Goal: Transaction & Acquisition: Purchase product/service

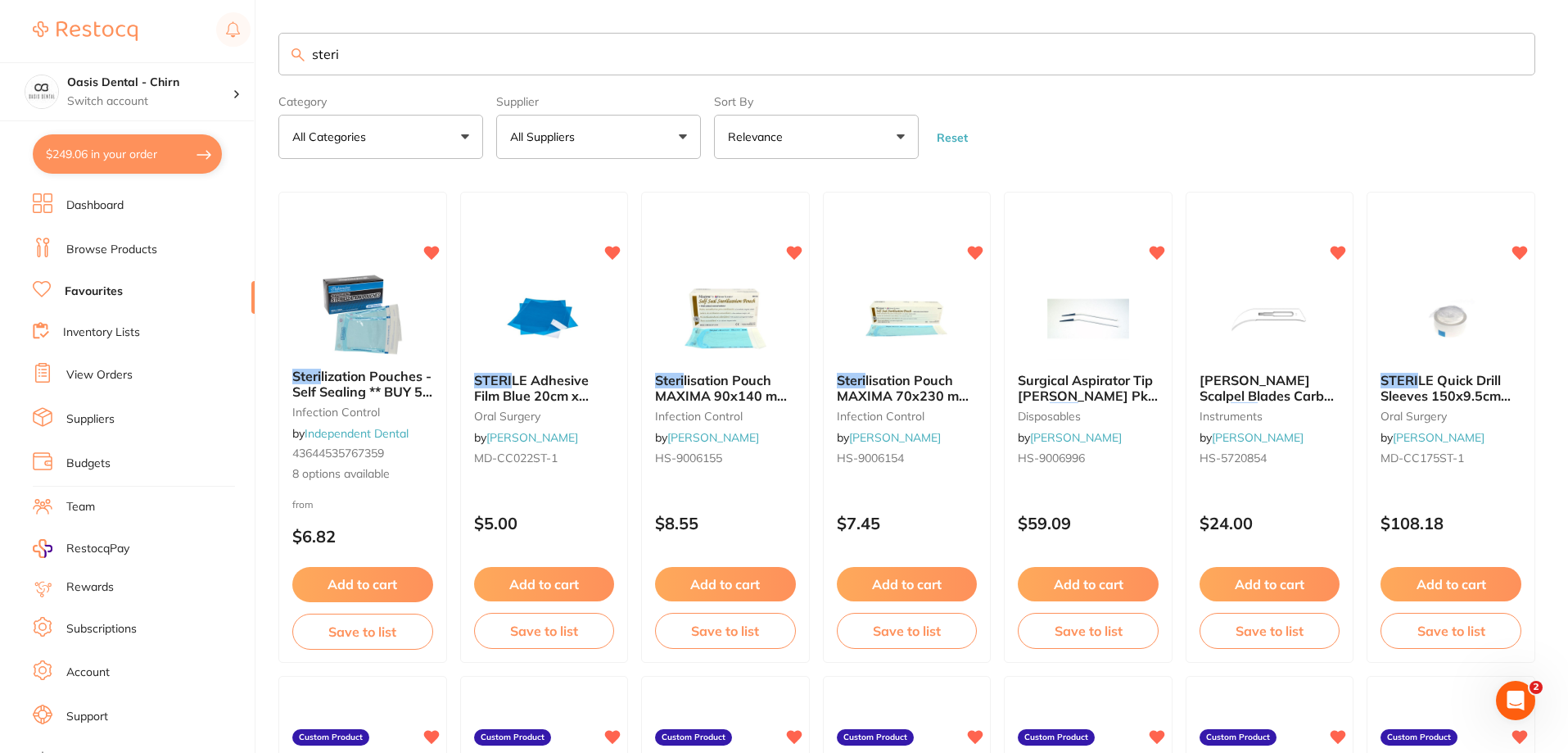
click at [396, 48] on input "steri" at bounding box center [906, 54] width 1257 height 42
type input "s"
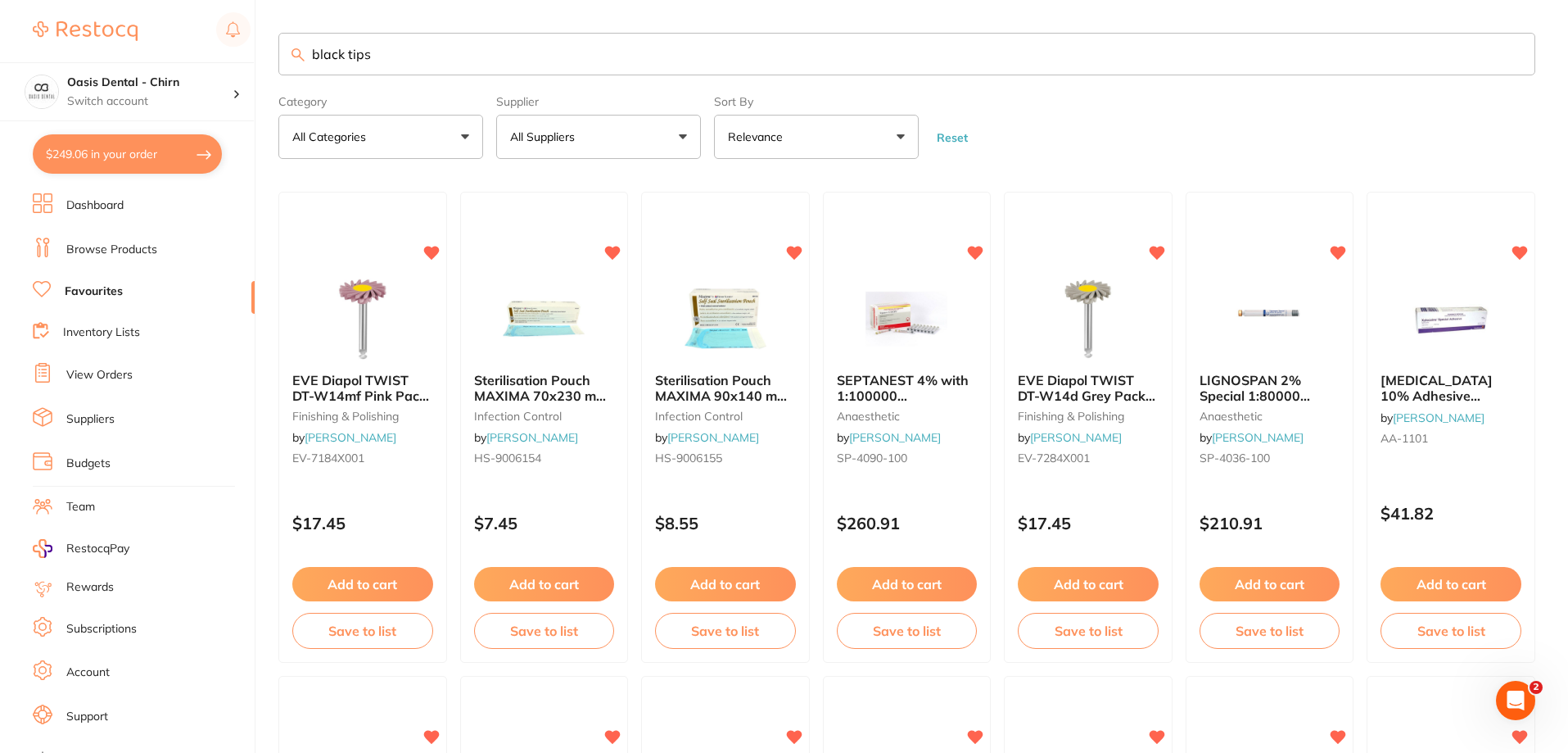
type input "black tips"
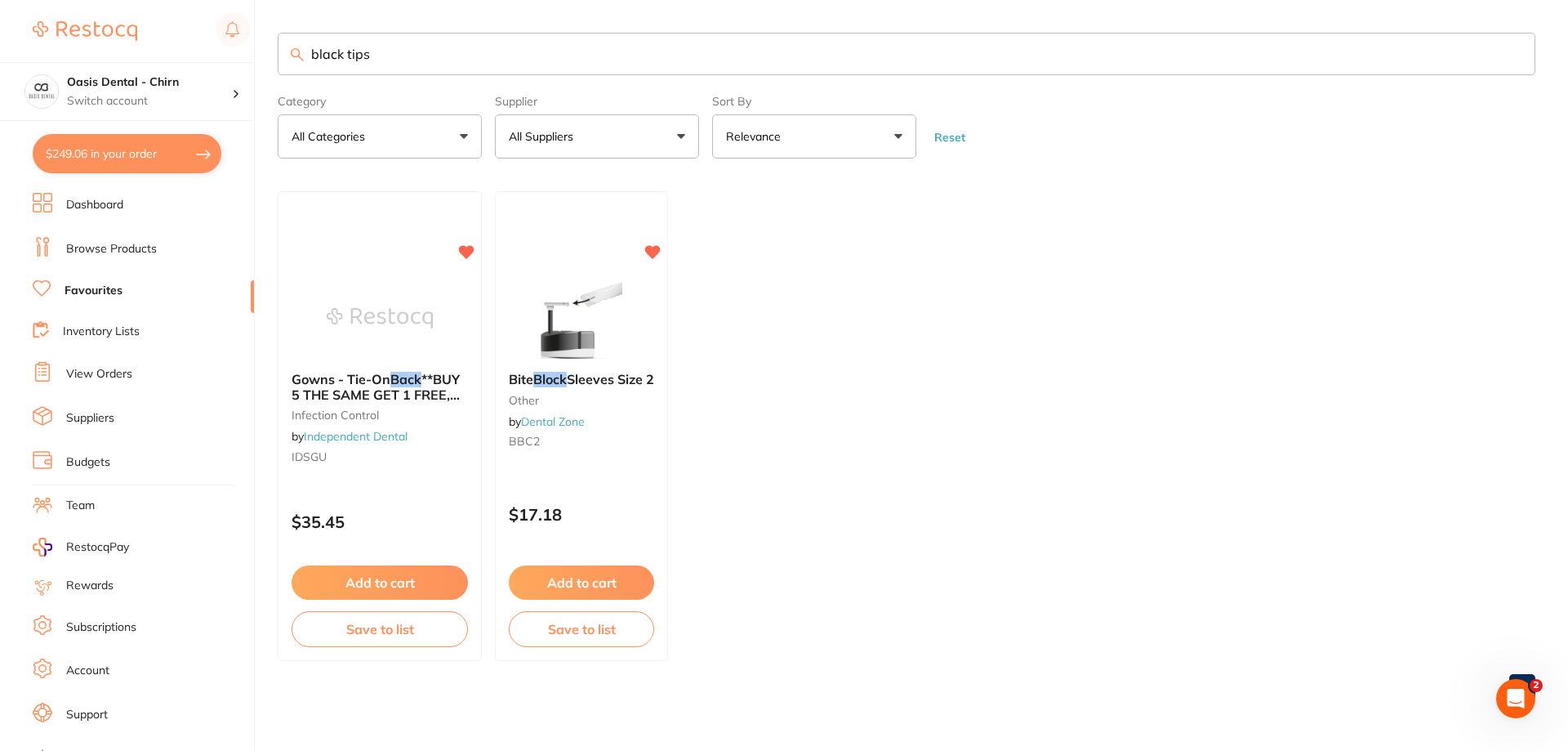
click at [134, 244] on link "Browse Products" at bounding box center [111, 249] width 90 height 16
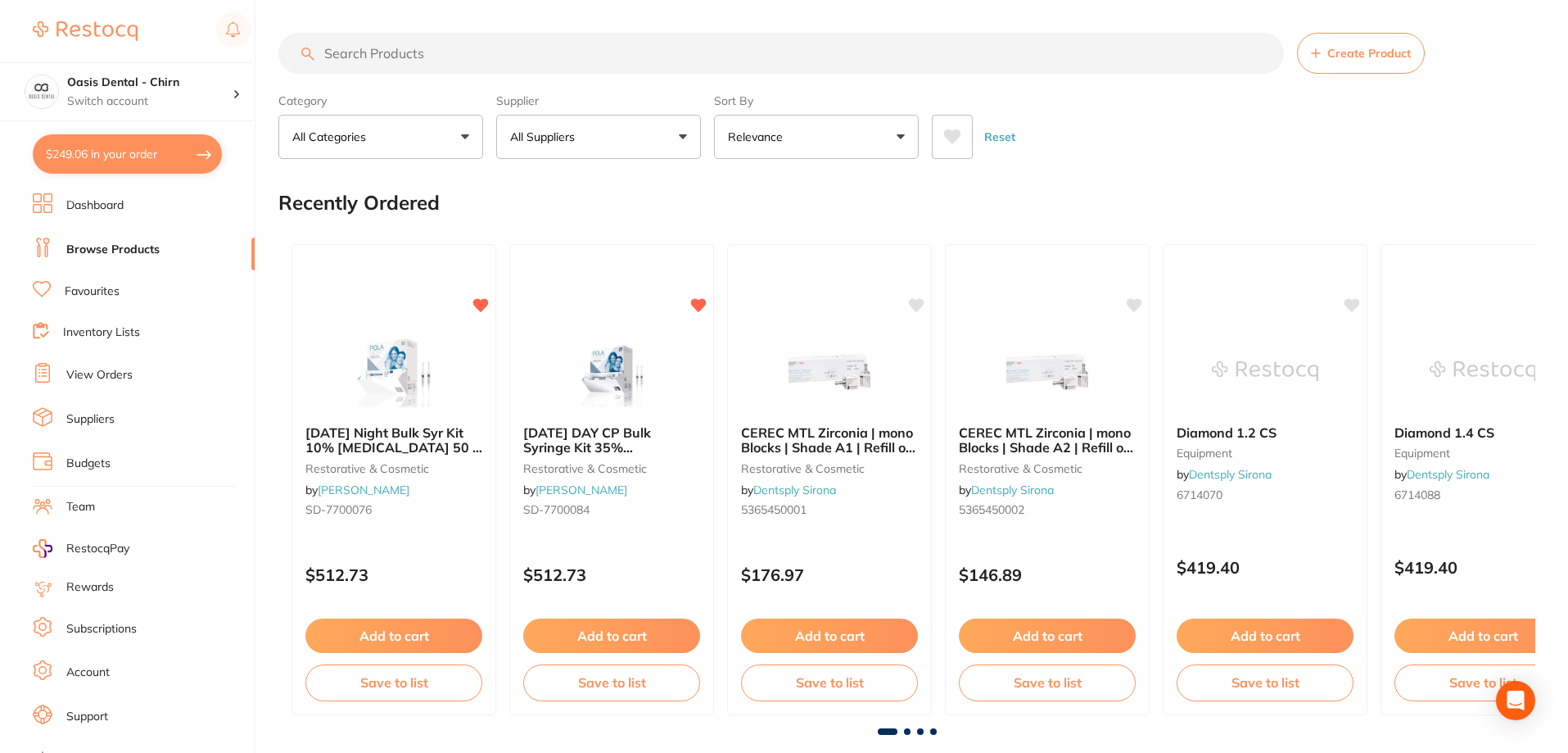
click at [408, 50] on input "search" at bounding box center [781, 53] width 1005 height 41
type input "black tips"
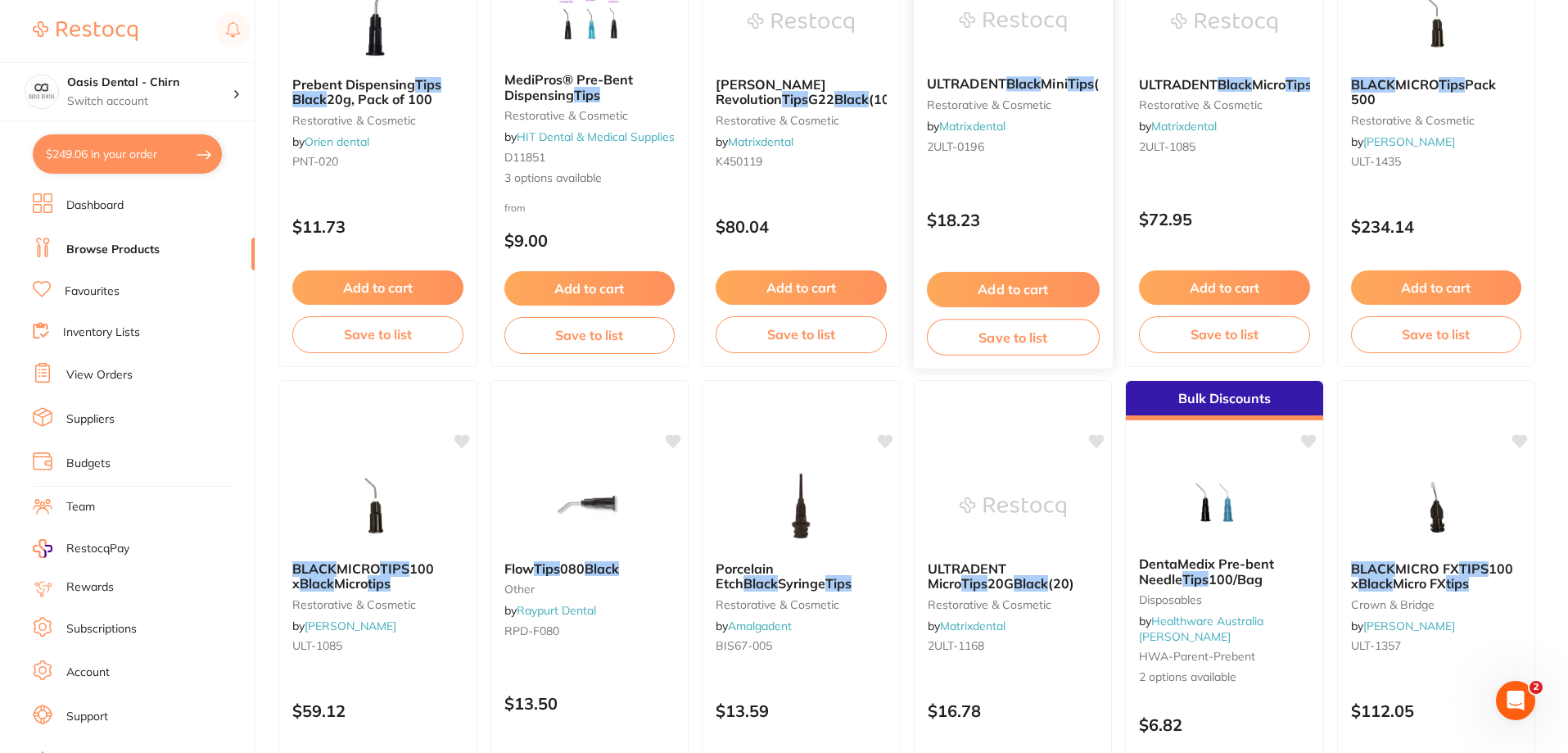
scroll to position [737, 0]
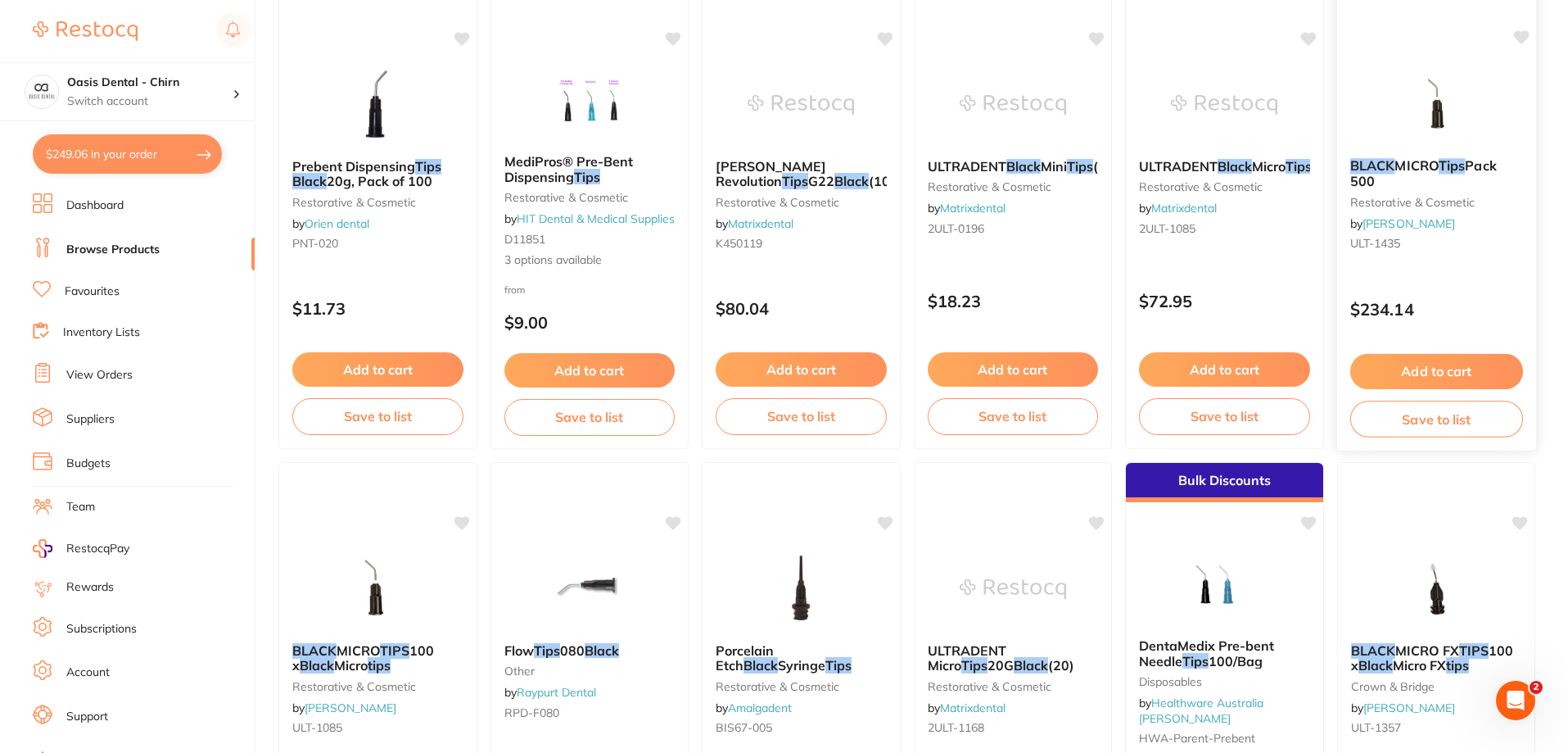
click at [1478, 371] on button "Add to cart" at bounding box center [1436, 371] width 173 height 36
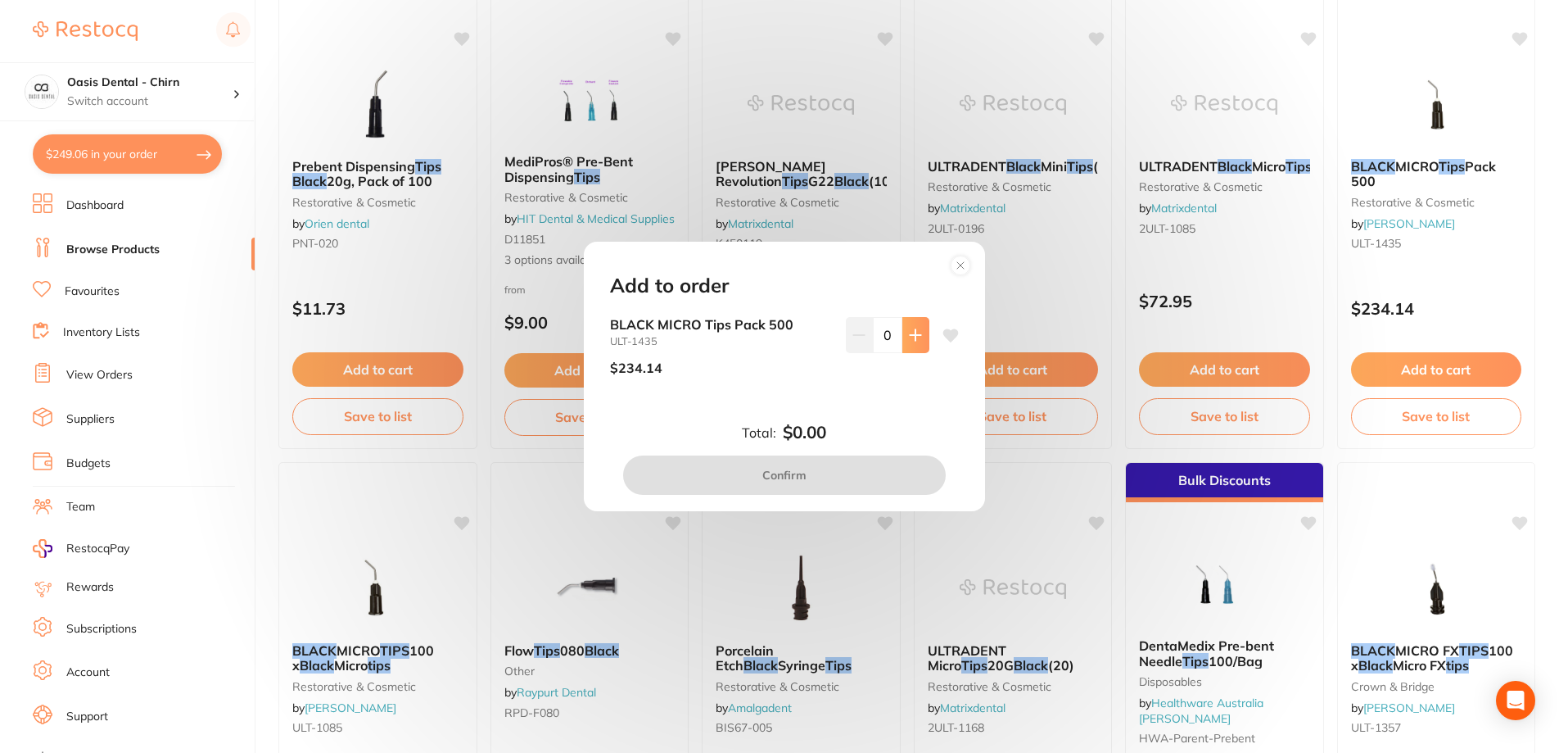
click at [917, 341] on icon at bounding box center [915, 334] width 13 height 13
type input "1"
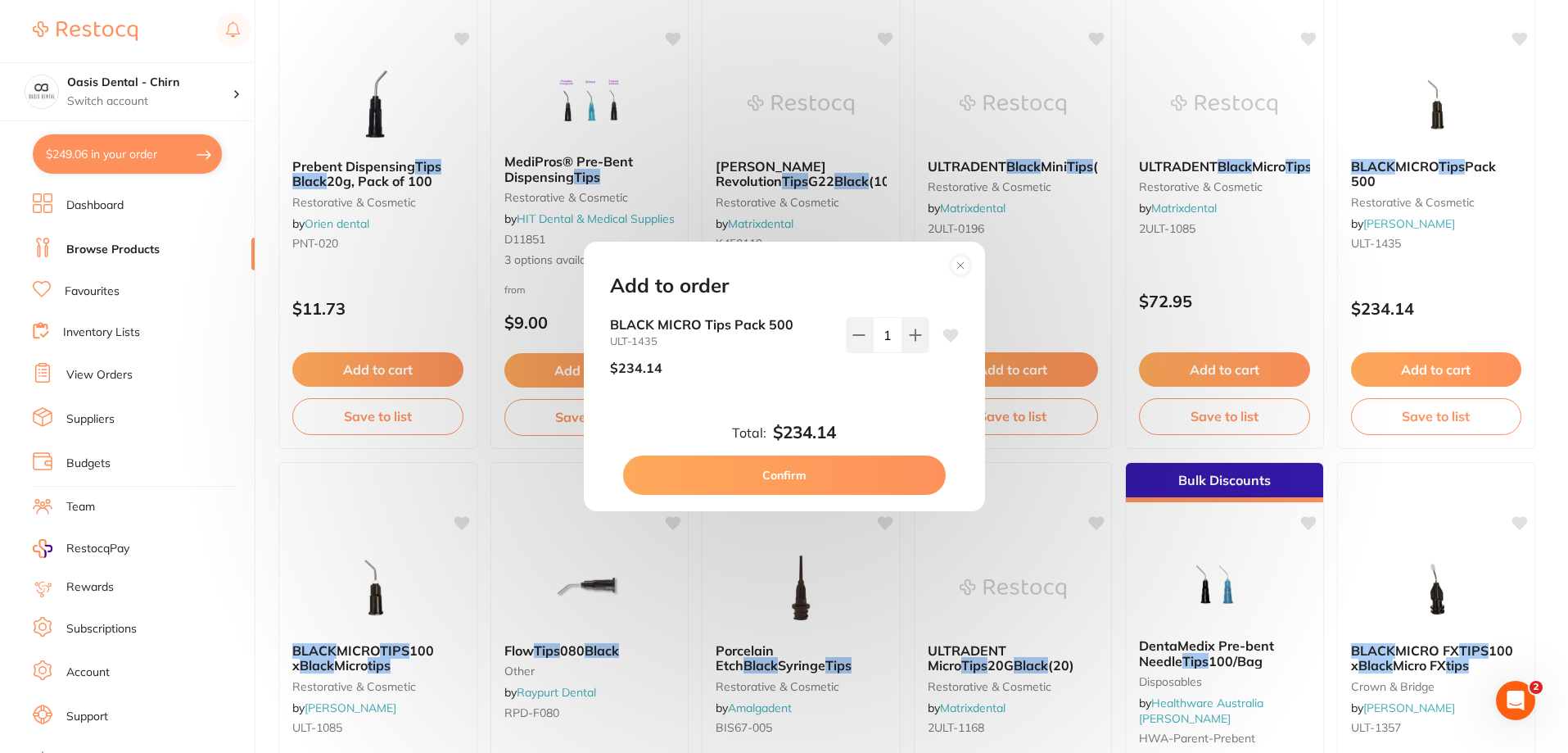
scroll to position [0, 0]
click at [879, 480] on button "Confirm" at bounding box center [784, 475] width 323 height 39
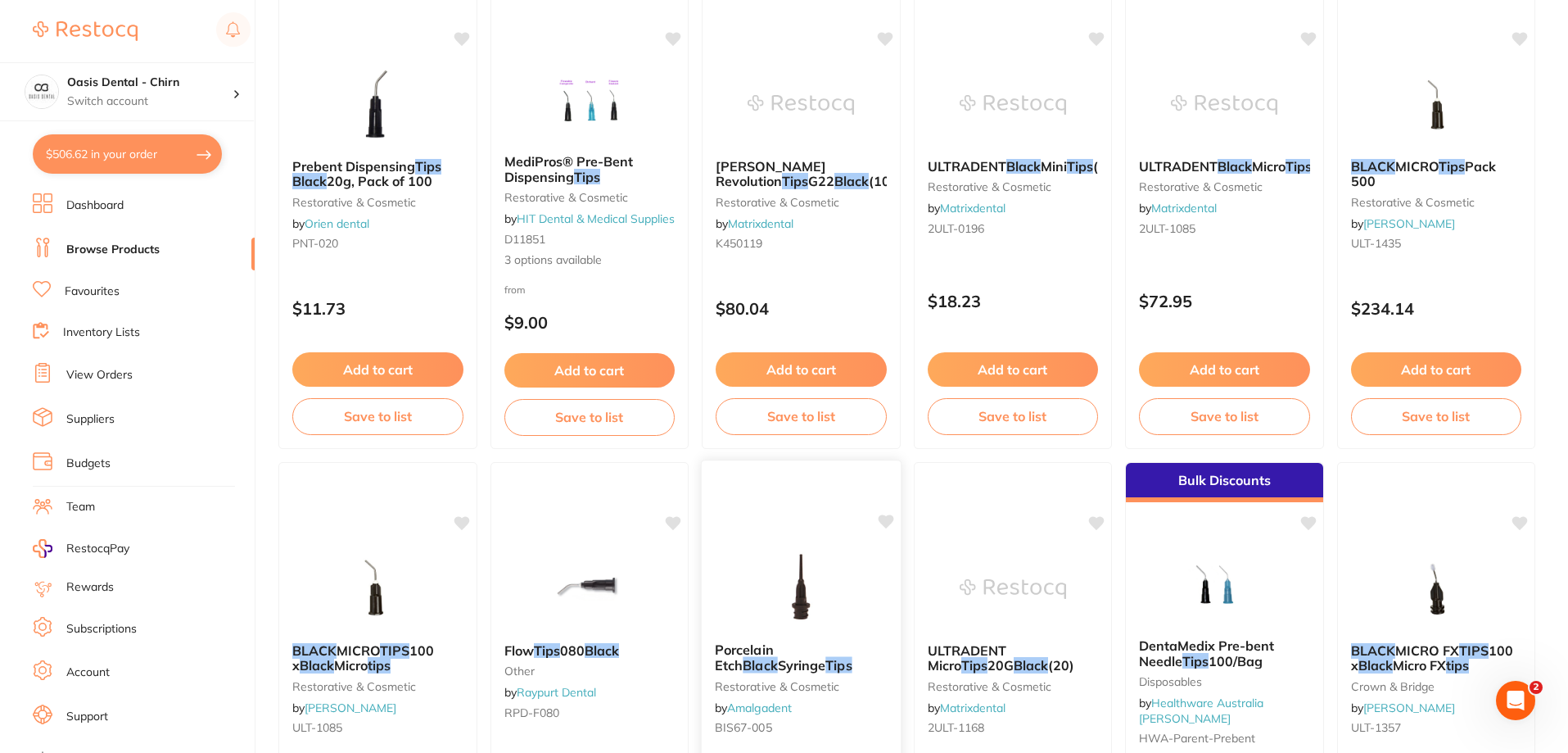
checkbox input "false"
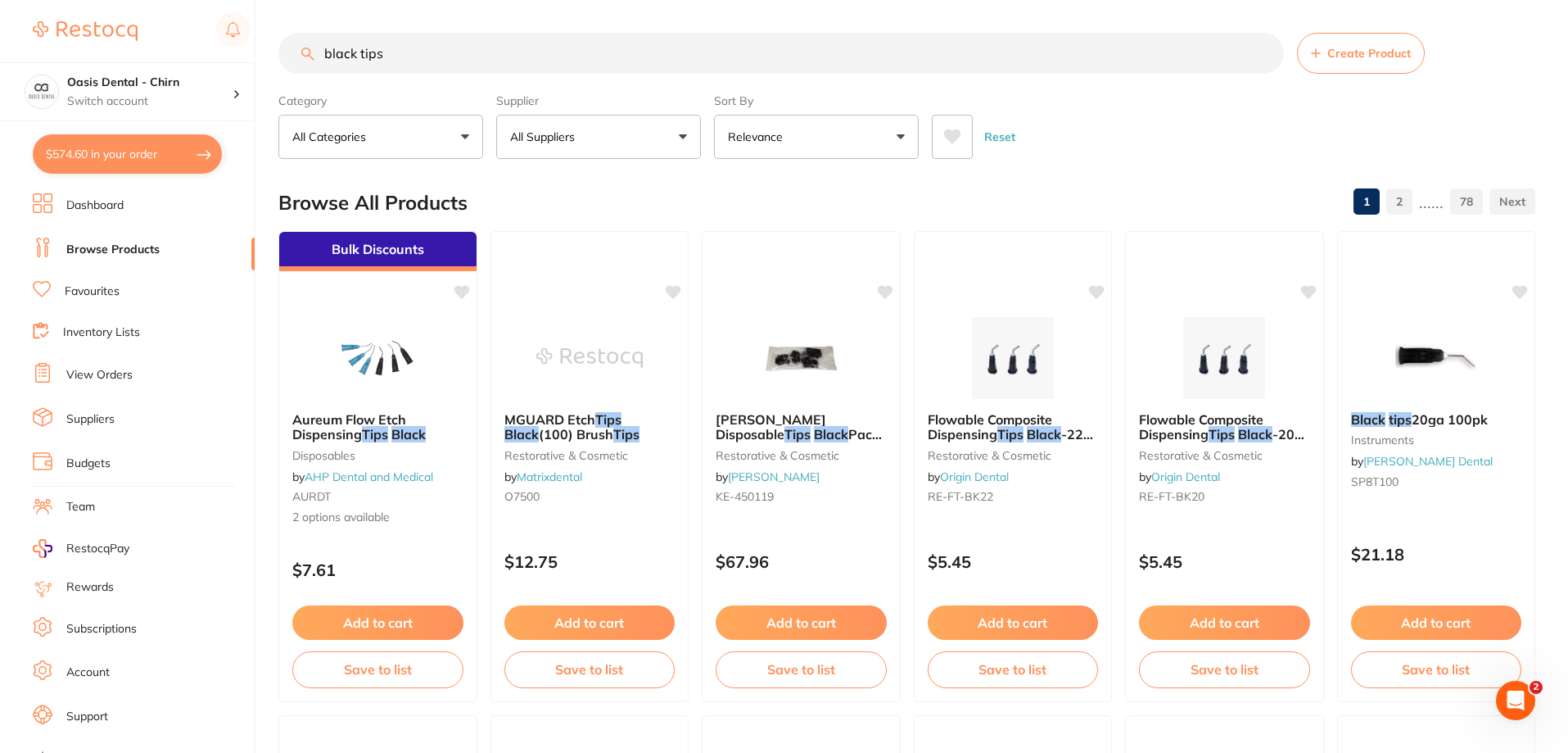
drag, startPoint x: 422, startPoint y: 62, endPoint x: 298, endPoint y: 36, distance: 126.7
click at [298, 36] on input "black tips" at bounding box center [781, 53] width 1005 height 41
